Goal: Transaction & Acquisition: Purchase product/service

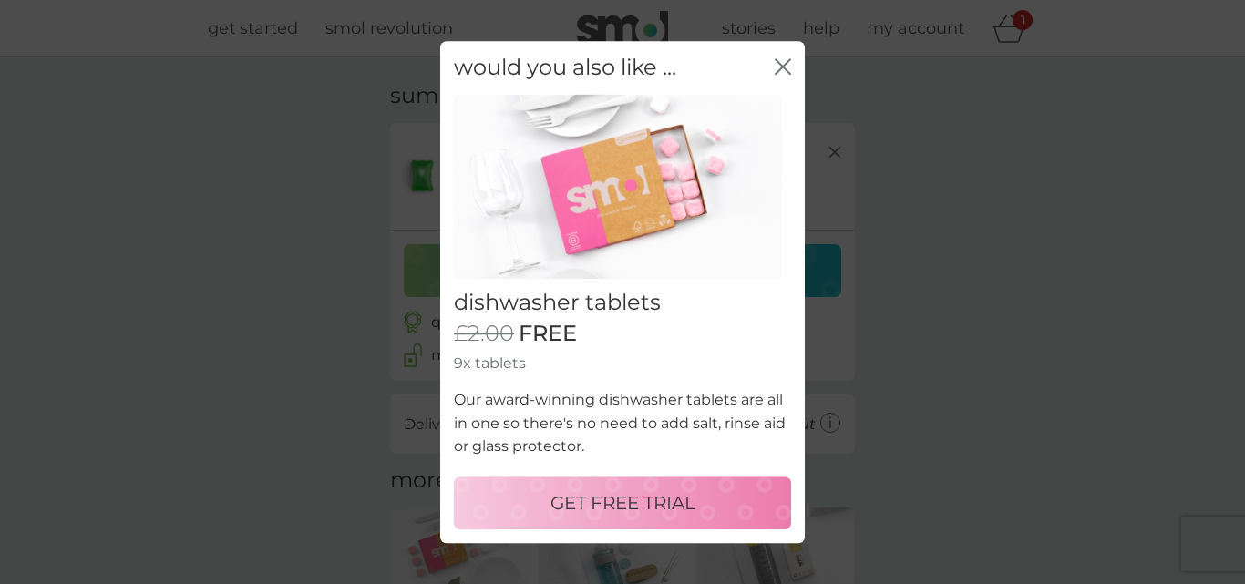
click at [783, 69] on icon "close" at bounding box center [782, 66] width 16 height 16
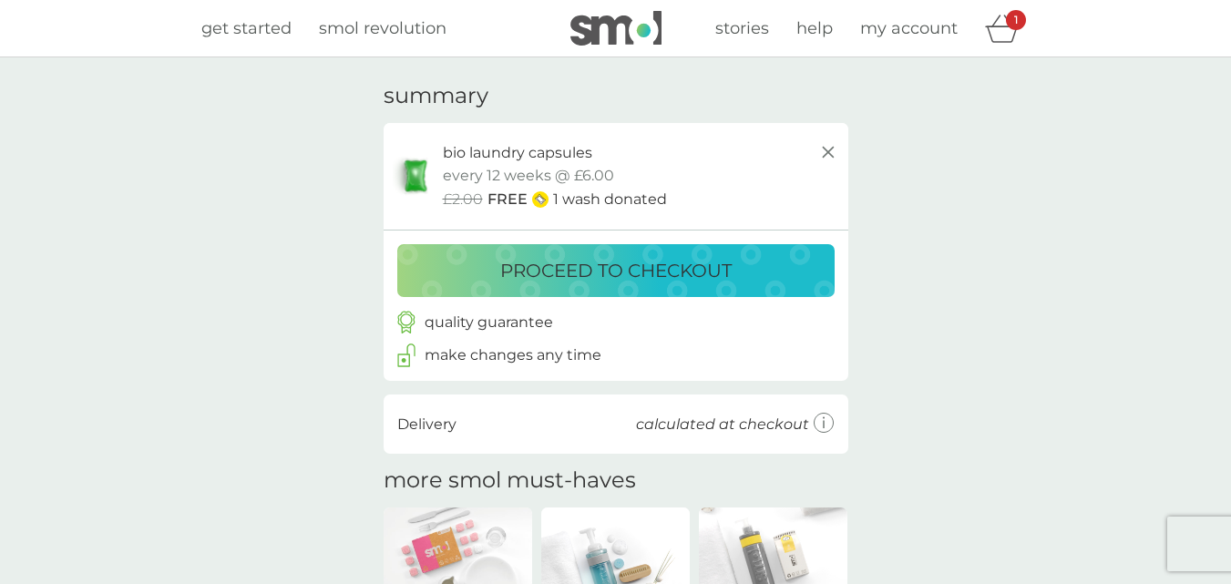
click at [712, 267] on p "proceed to checkout" at bounding box center [615, 270] width 231 height 29
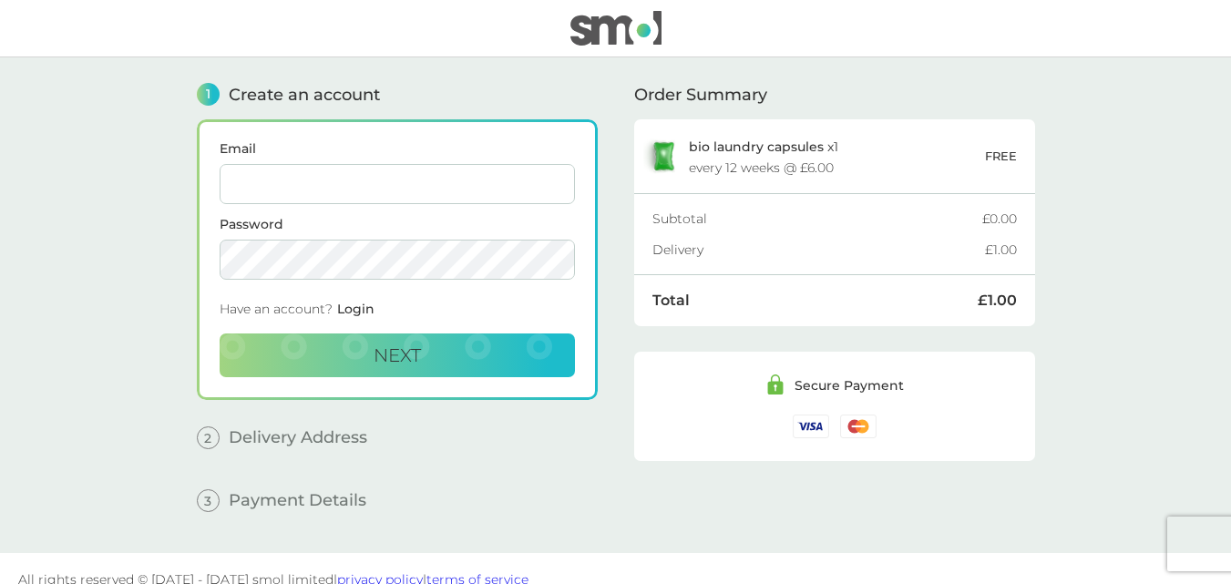
click at [487, 181] on input "Email" at bounding box center [397, 184] width 355 height 40
type input "[EMAIL_ADDRESS][DOMAIN_NAME]"
click at [417, 357] on span "Next" at bounding box center [397, 355] width 47 height 22
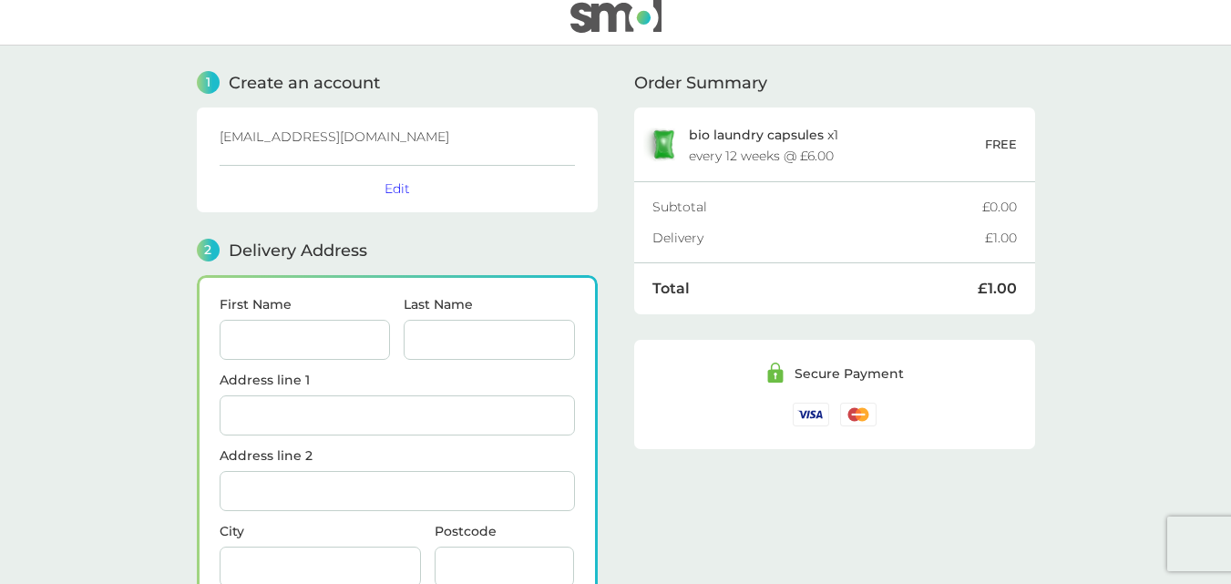
scroll to position [224, 0]
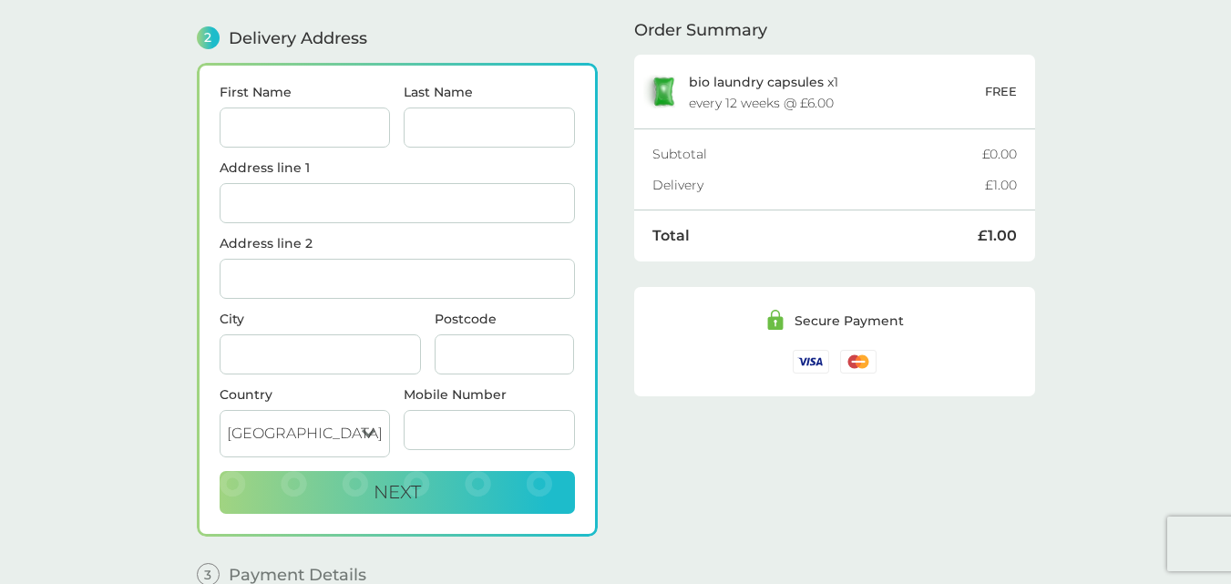
click at [348, 137] on input "First Name" at bounding box center [305, 128] width 171 height 40
type input "[PERSON_NAME]"
type input "weston"
type input "[STREET_ADDRESS]"
type input "Merseyside"
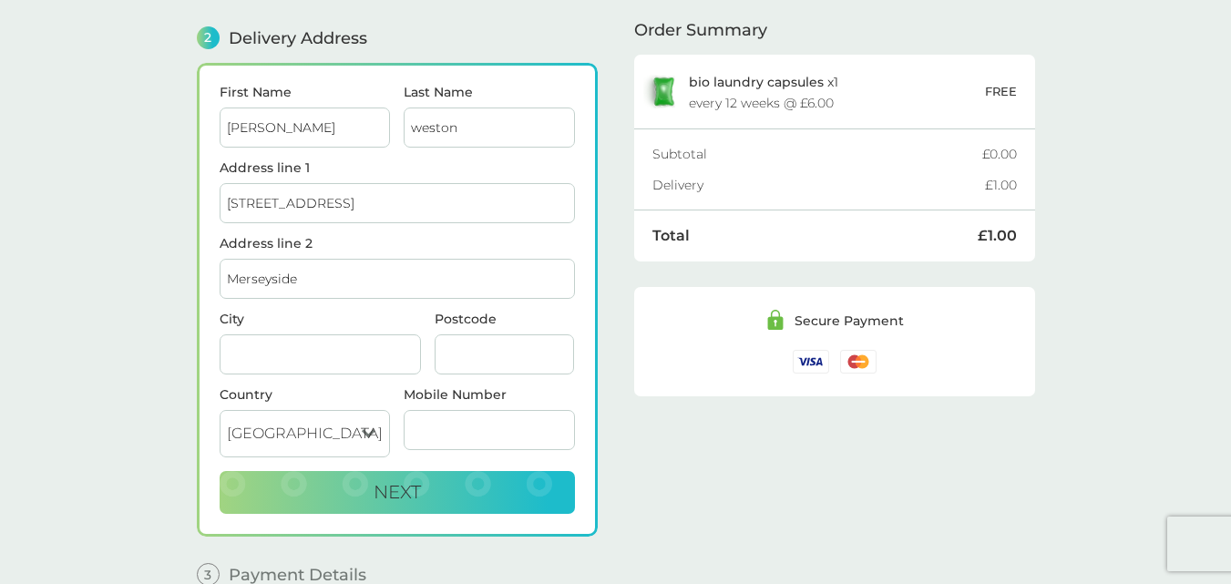
type input "[GEOGRAPHIC_DATA]"
type input "L36 2NT"
type input "07395920766"
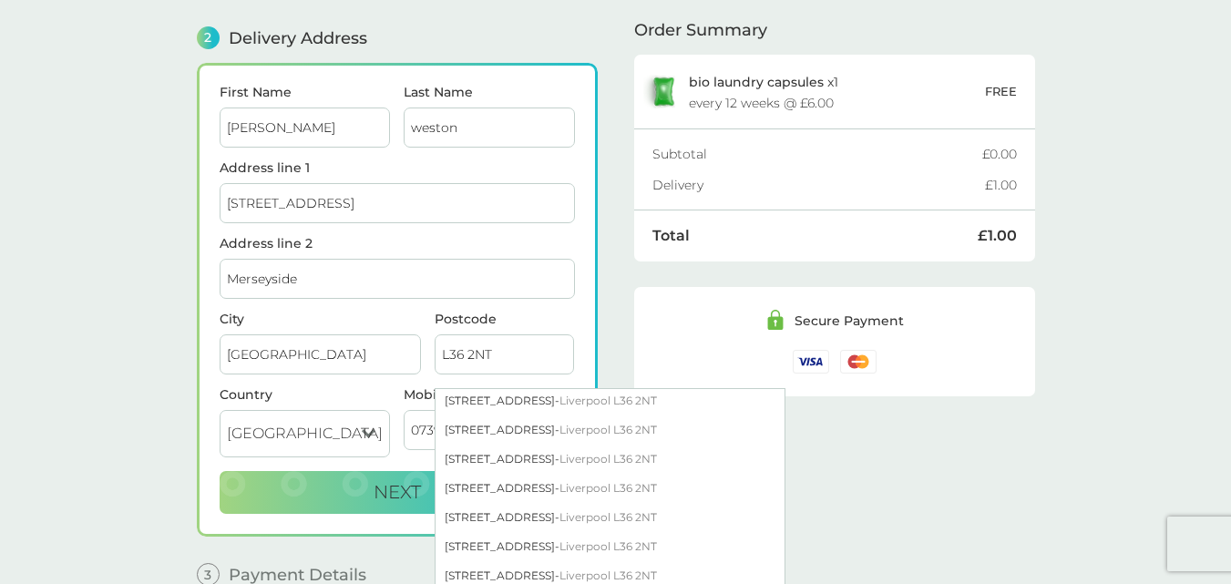
scroll to position [227, 0]
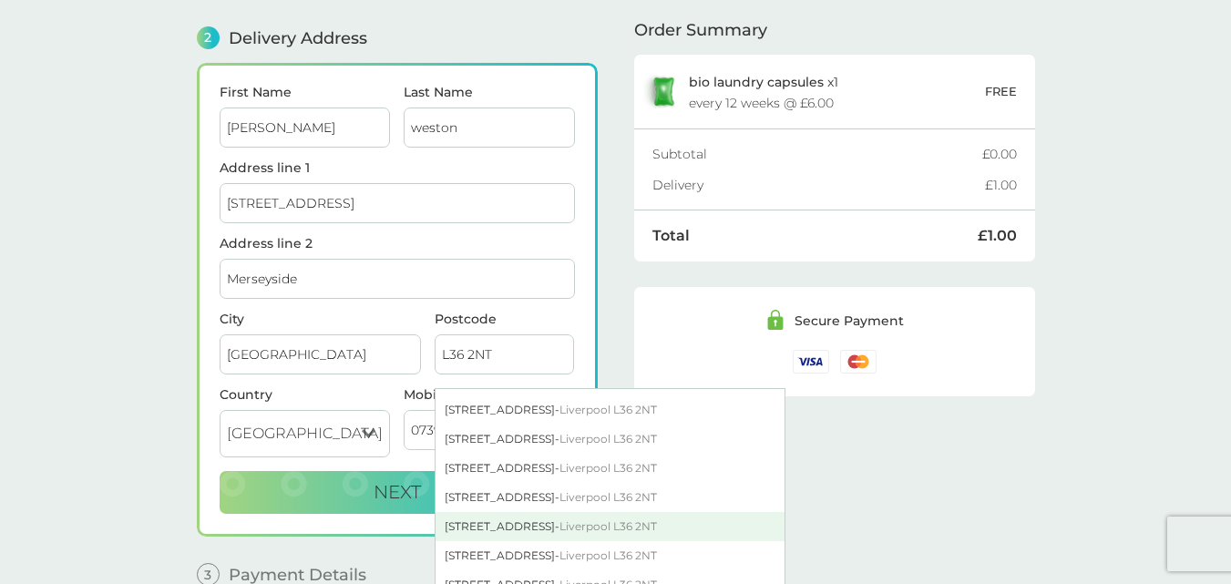
click at [597, 520] on span "Liverpool L36 2NT" at bounding box center [607, 526] width 97 height 14
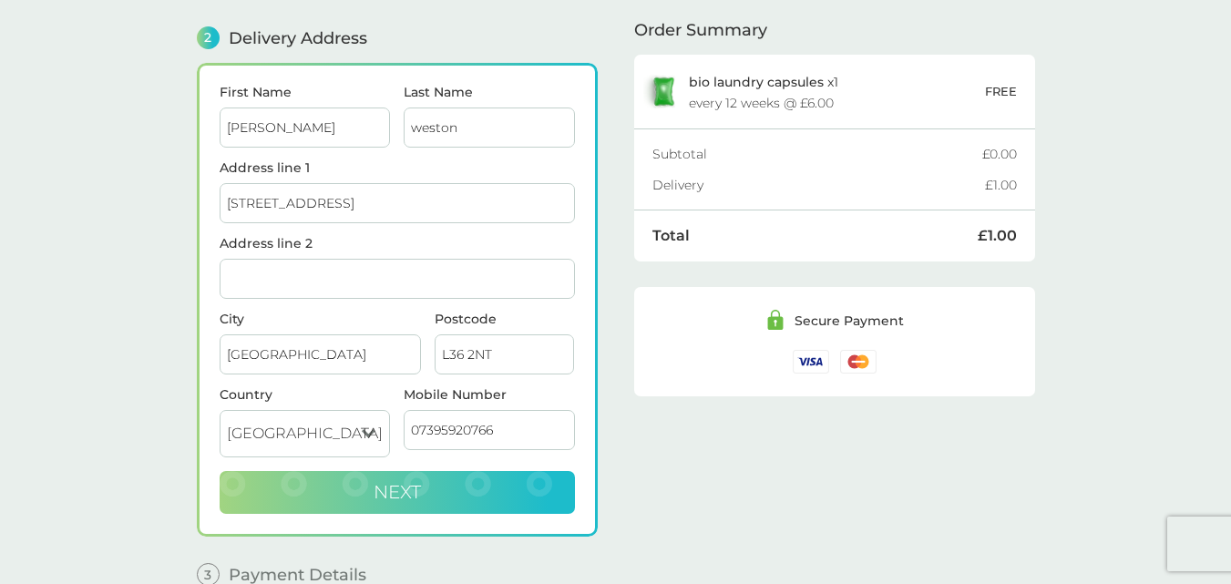
click at [389, 497] on span "Next" at bounding box center [397, 492] width 47 height 22
checkbox input "true"
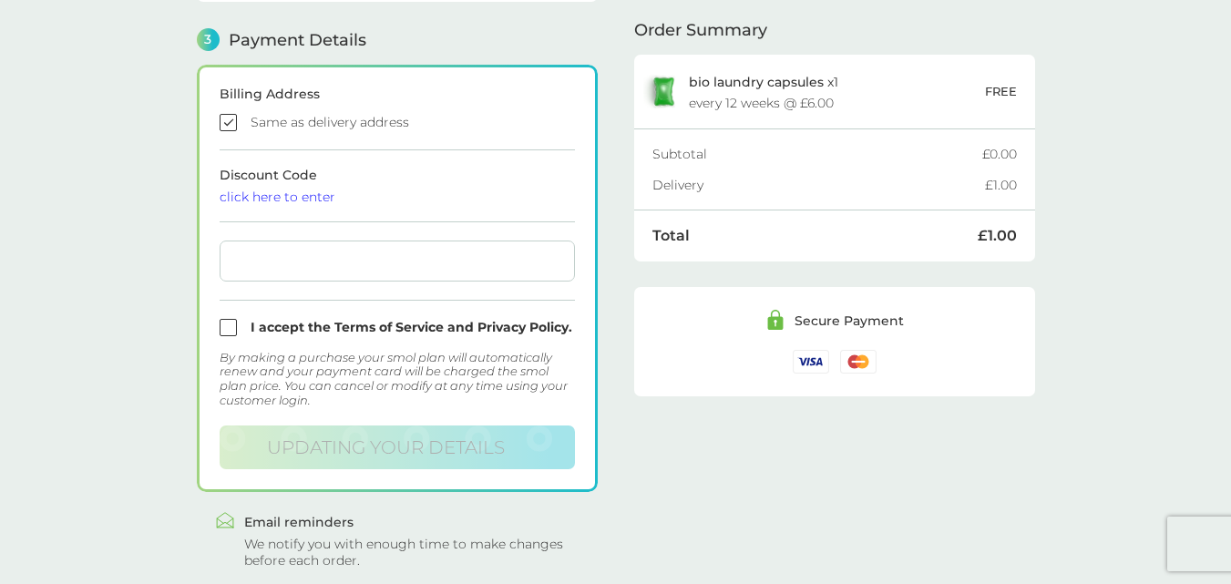
scroll to position [504, 0]
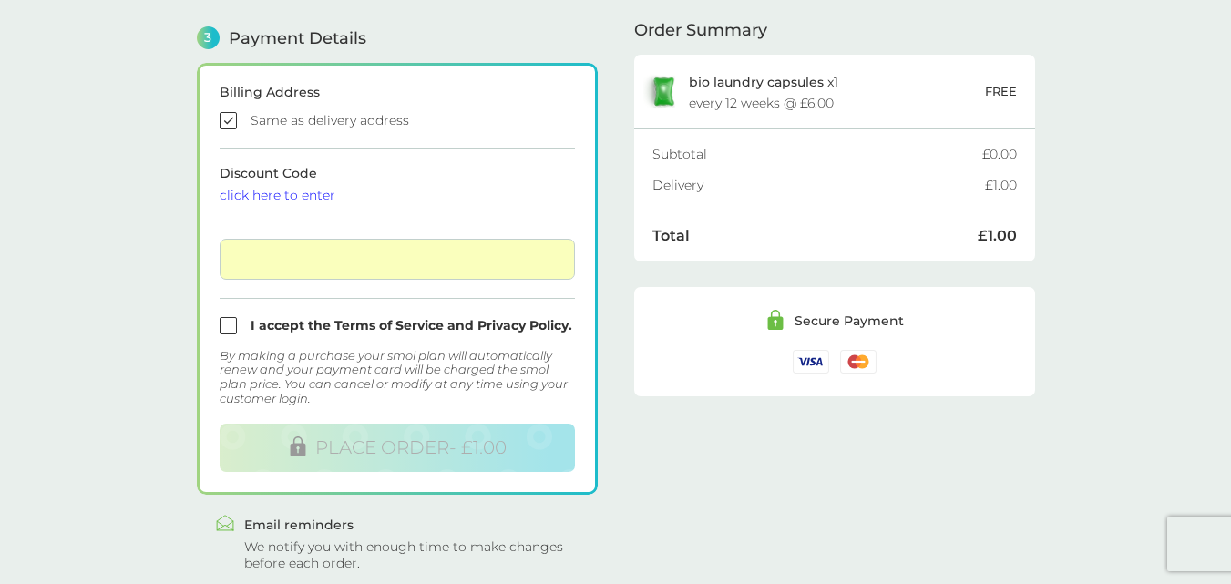
click at [231, 326] on input "checkbox" at bounding box center [397, 325] width 355 height 17
checkbox input "true"
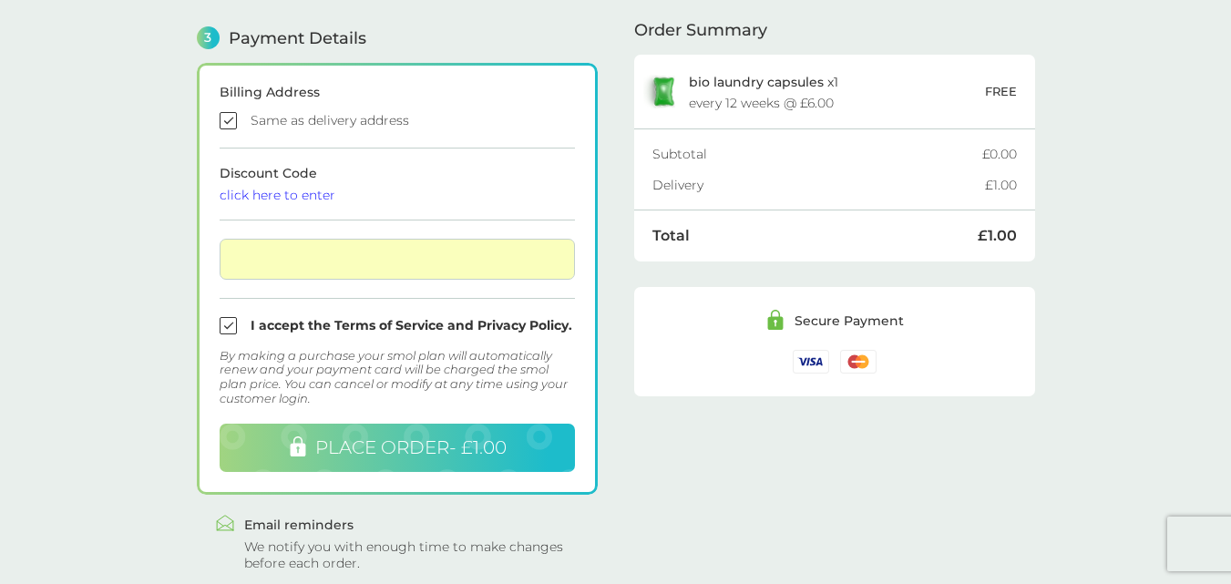
click at [404, 442] on span "PLACE ORDER - £1.00" at bounding box center [410, 447] width 191 height 22
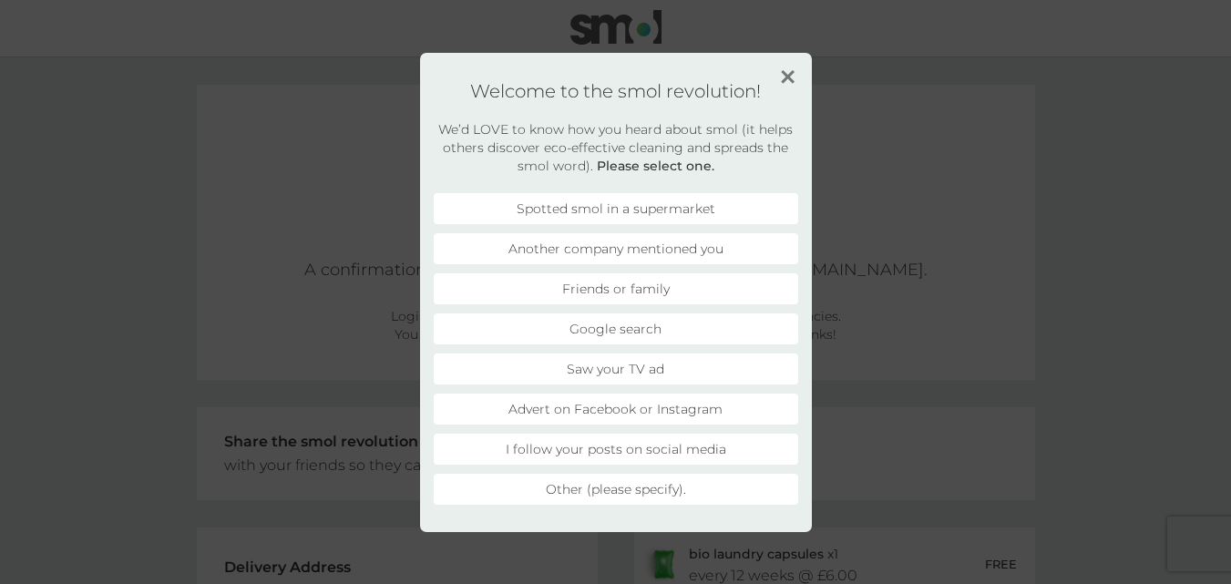
click at [635, 295] on li "Friends or family" at bounding box center [616, 288] width 364 height 31
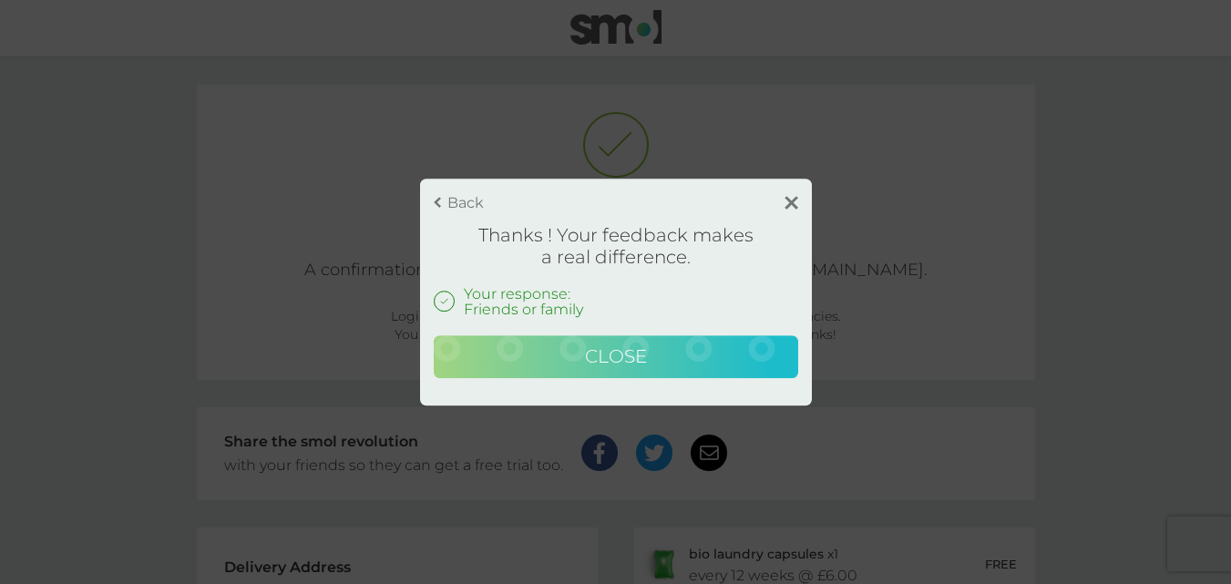
click at [647, 365] on button "Close" at bounding box center [616, 357] width 364 height 44
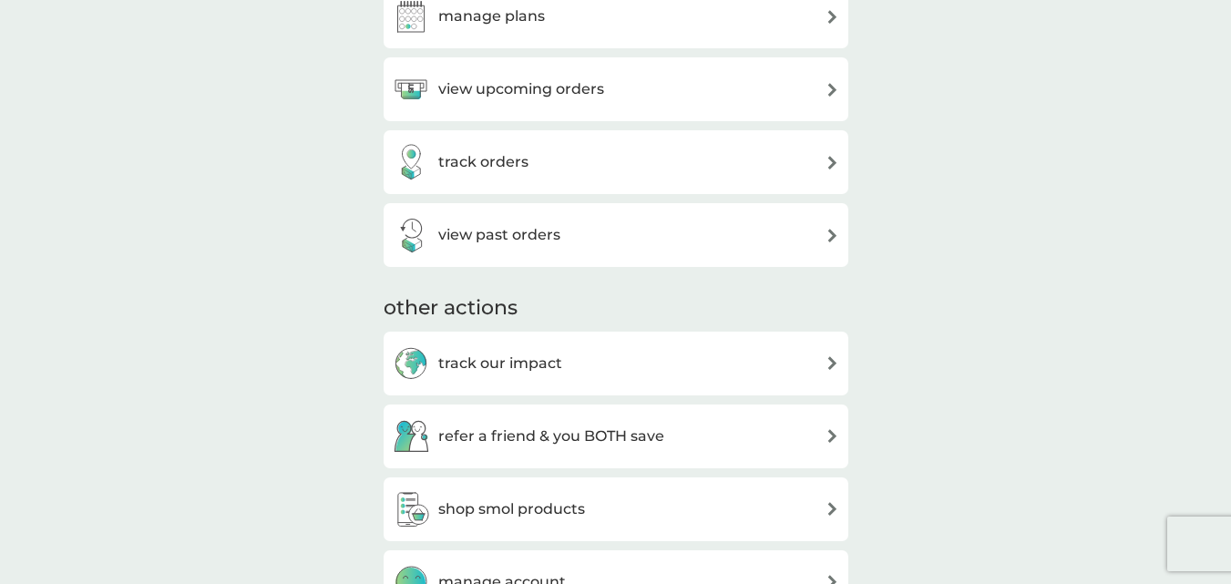
scroll to position [211, 0]
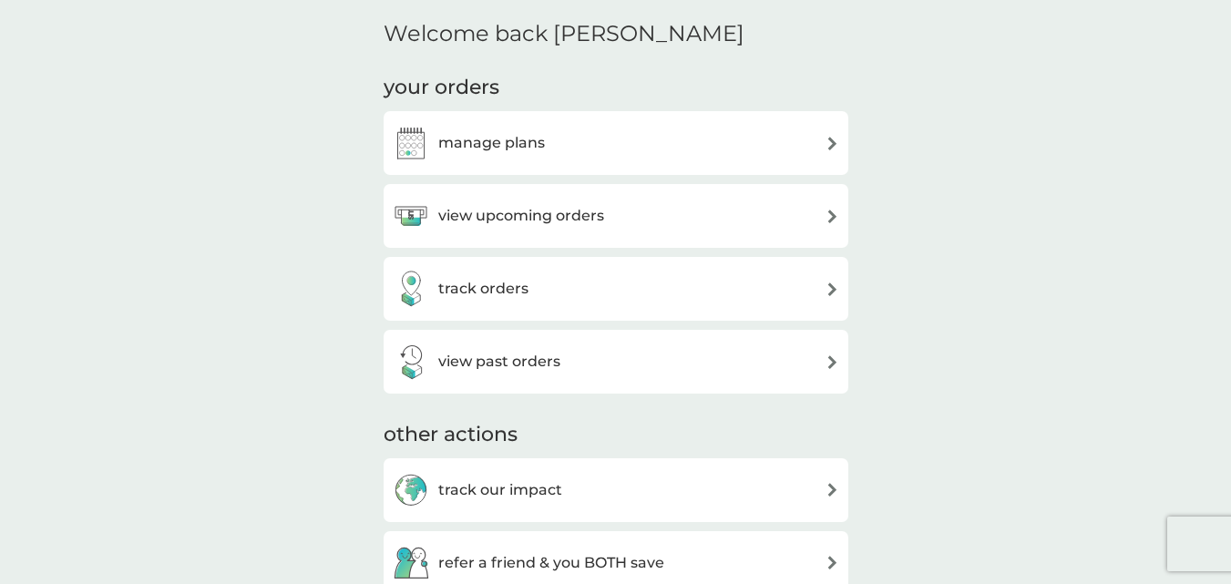
click at [748, 239] on div "view upcoming orders" at bounding box center [616, 216] width 465 height 64
click at [796, 210] on div "view upcoming orders" at bounding box center [616, 216] width 446 height 36
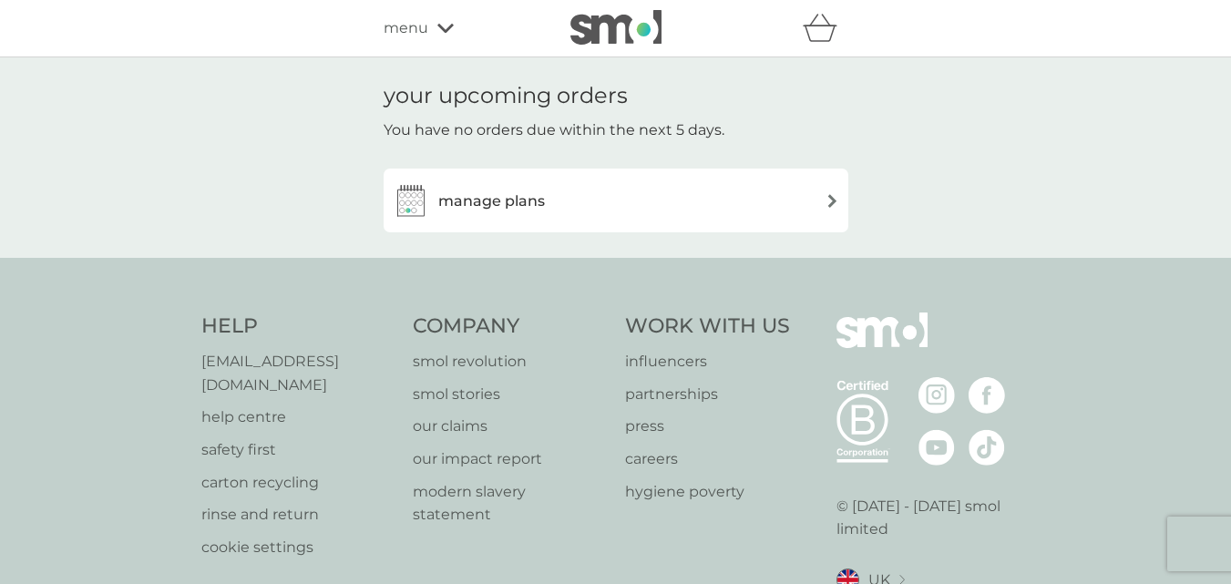
click at [796, 210] on div "manage plans" at bounding box center [616, 200] width 446 height 36
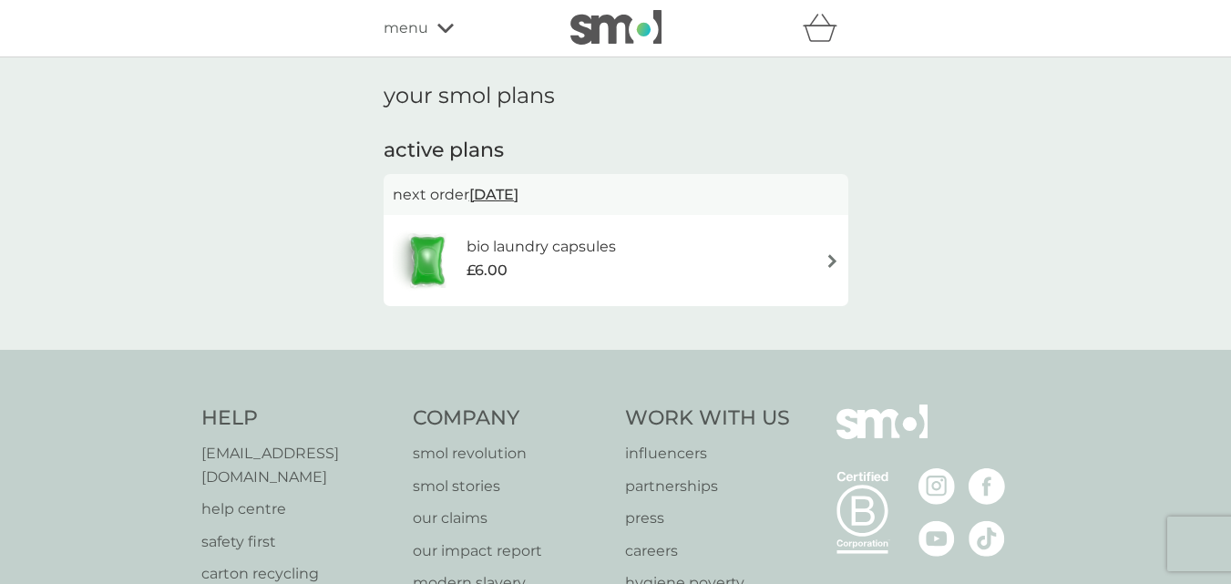
click at [748, 244] on div "bio laundry capsules £6.00" at bounding box center [616, 261] width 446 height 64
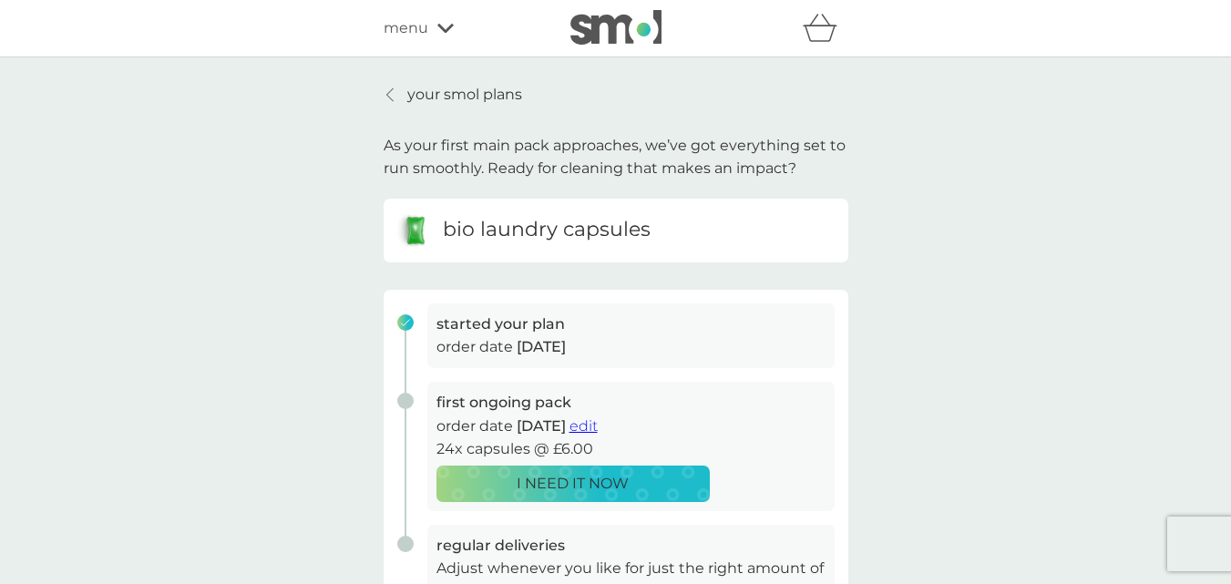
click at [396, 84] on link "your smol plans" at bounding box center [453, 95] width 138 height 24
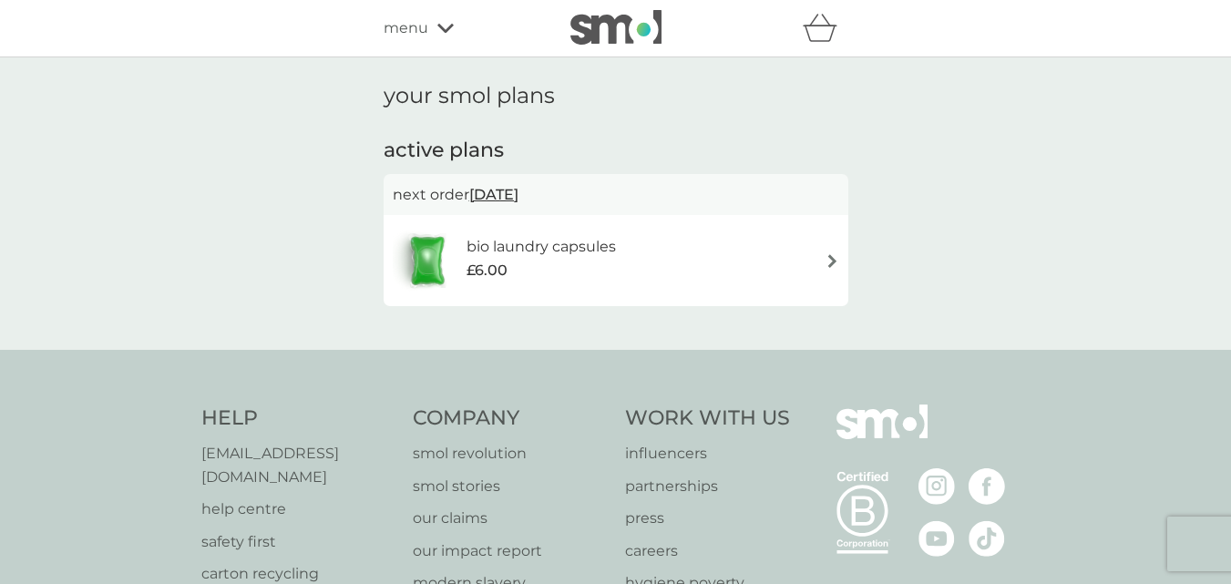
click at [418, 19] on span "menu" at bounding box center [406, 28] width 45 height 24
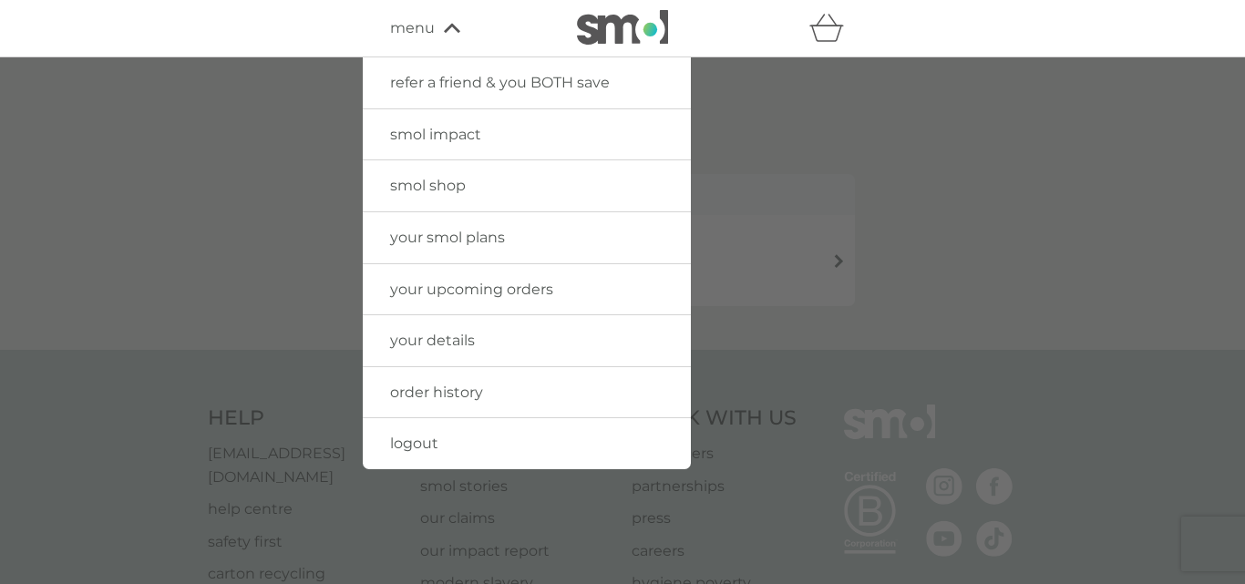
click at [300, 265] on div at bounding box center [622, 349] width 1245 height 584
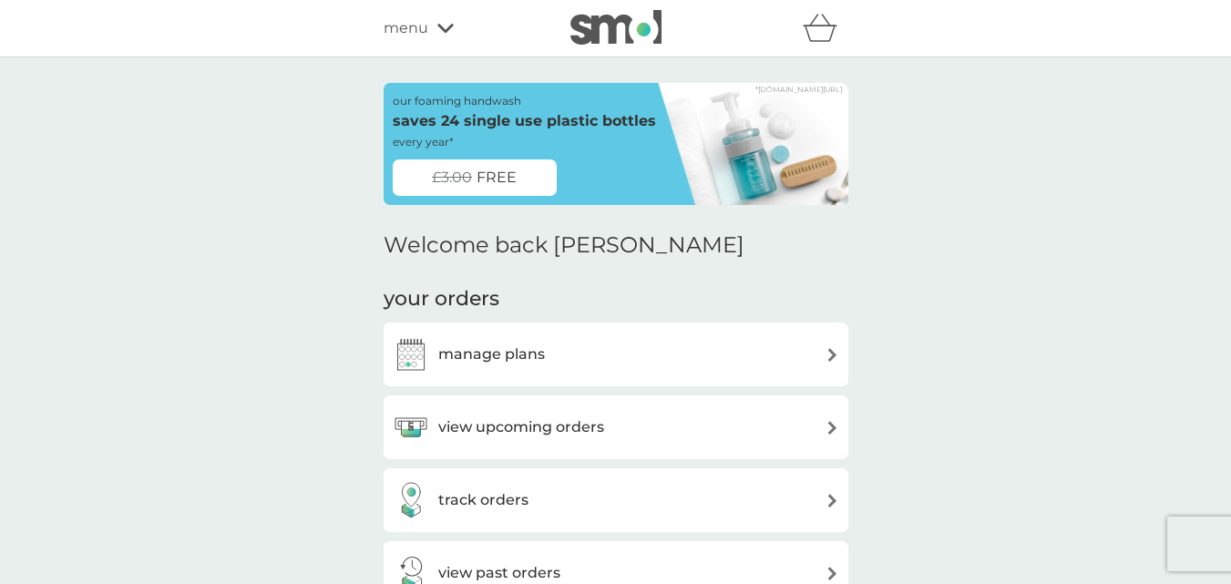
click at [430, 21] on div "menu" at bounding box center [461, 28] width 155 height 24
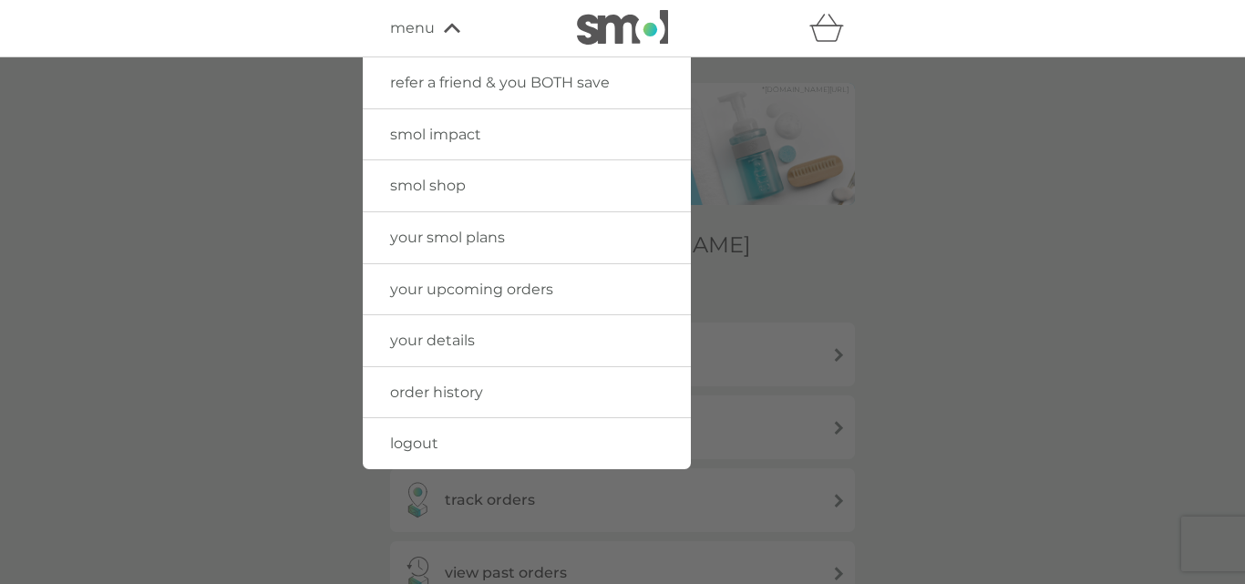
click at [615, 39] on img at bounding box center [622, 27] width 91 height 35
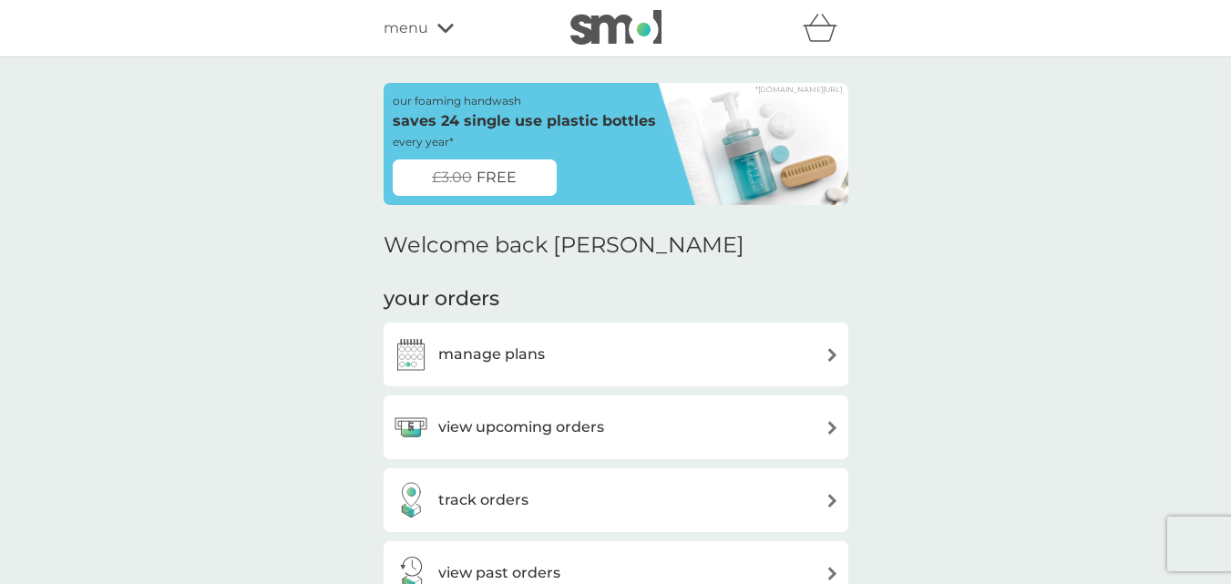
click at [791, 541] on div "view past orders" at bounding box center [616, 573] width 465 height 64
click at [785, 522] on div "track orders" at bounding box center [616, 500] width 465 height 64
click at [820, 487] on div "track orders" at bounding box center [616, 500] width 446 height 36
